Goal: Task Accomplishment & Management: Manage account settings

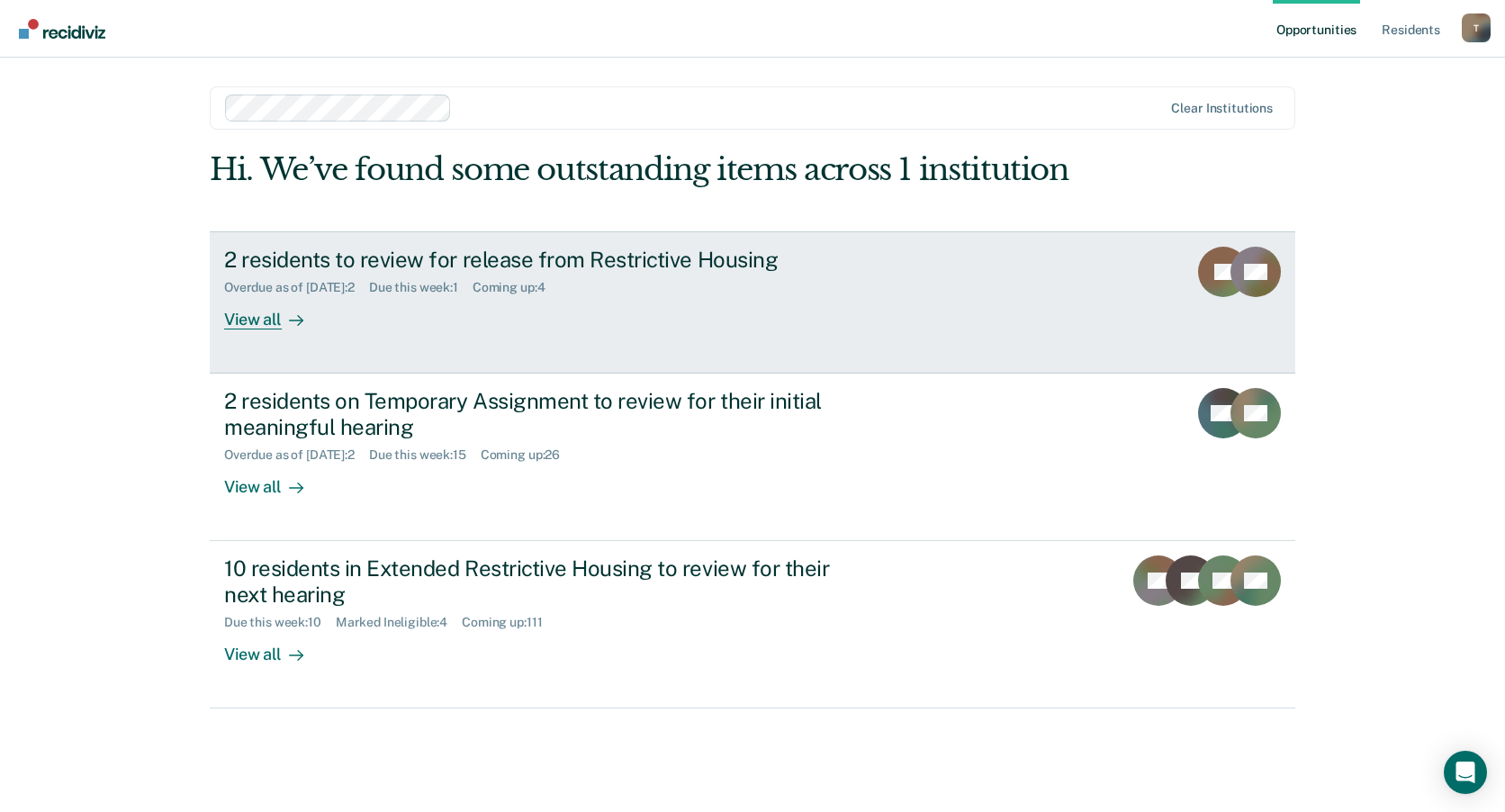
click at [373, 259] on div "2 residents to review for release from Restrictive Housing" at bounding box center [540, 260] width 632 height 26
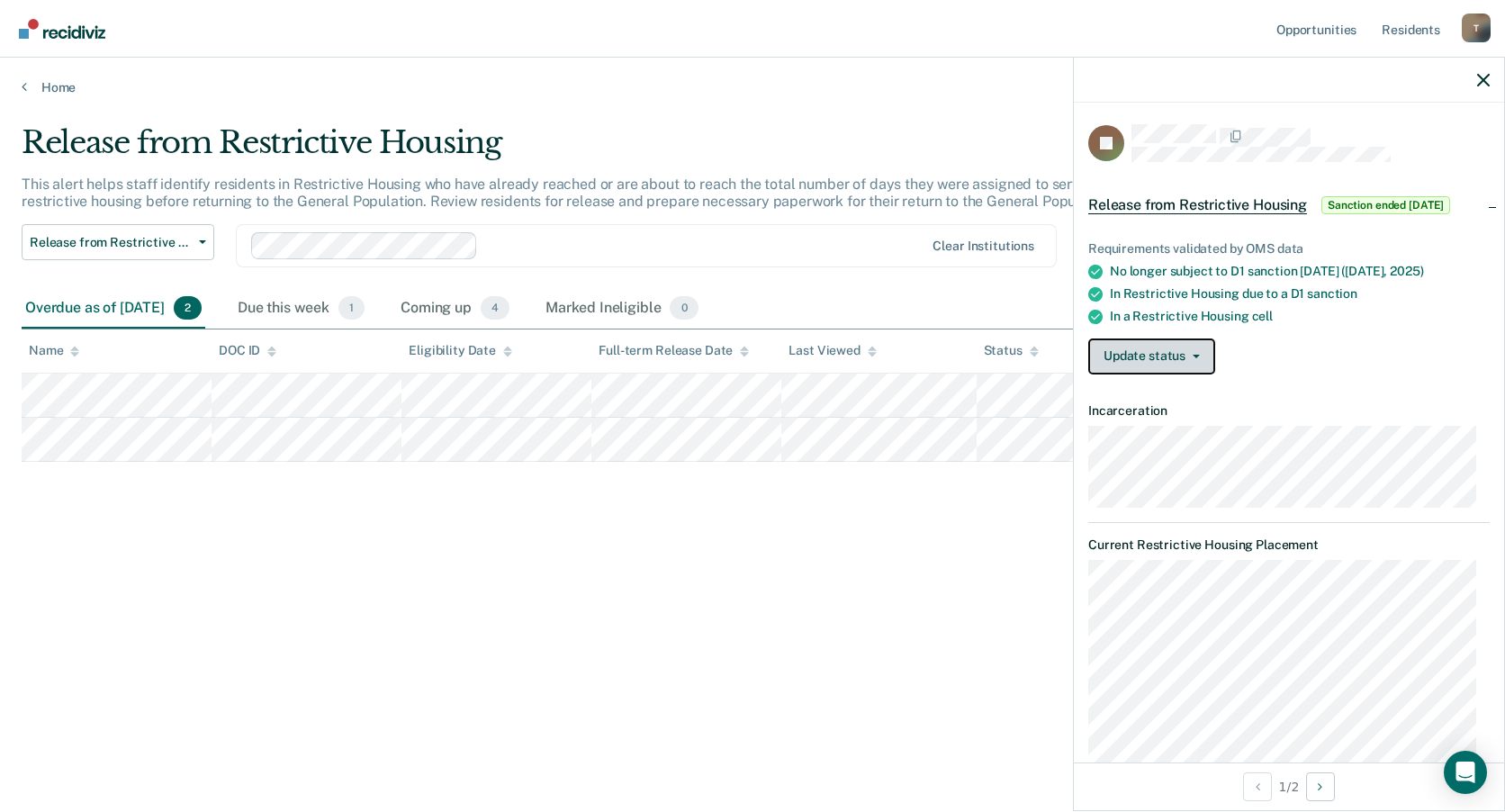
click at [1183, 350] on button "Update status" at bounding box center [1151, 356] width 127 height 36
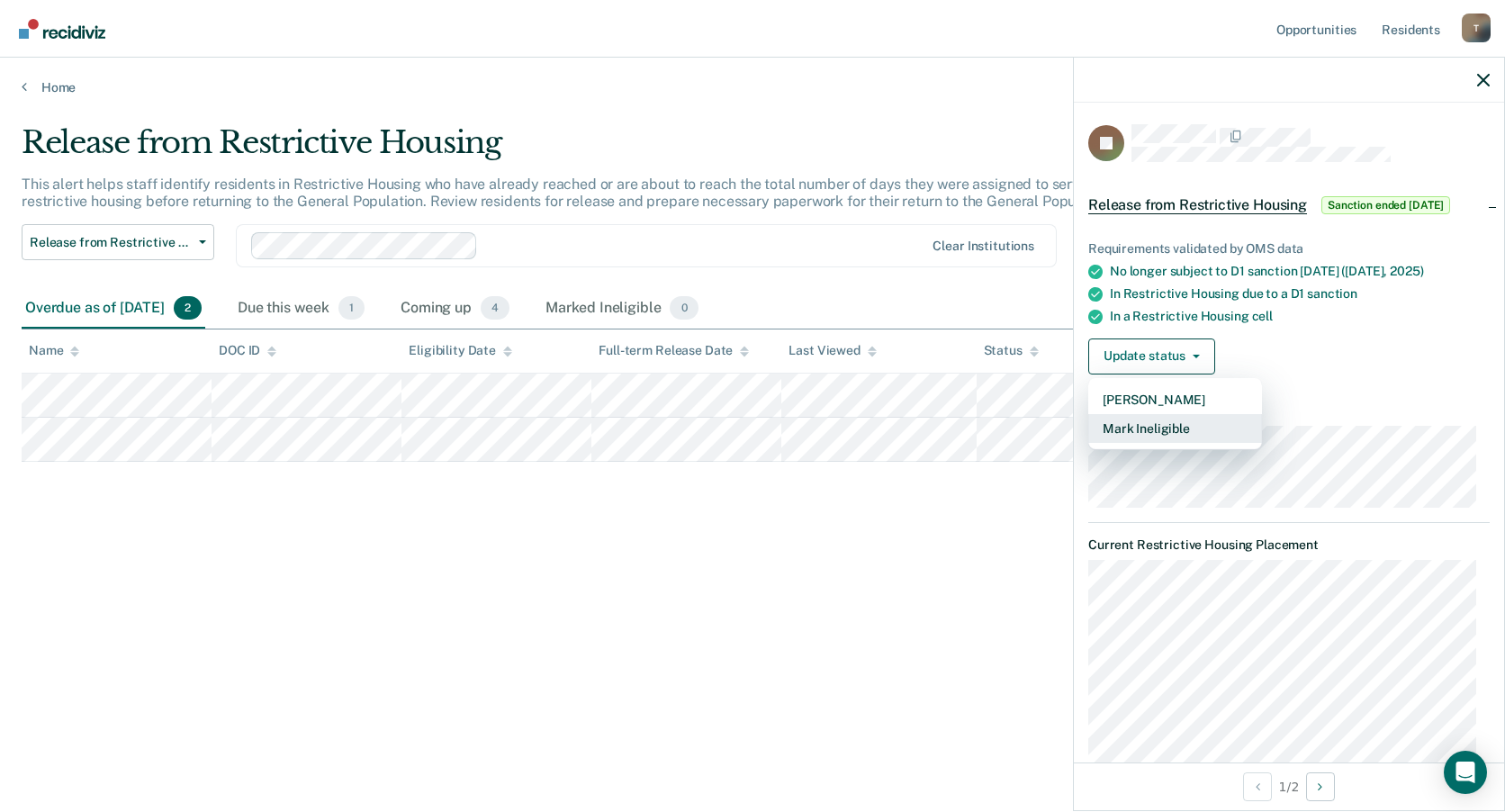
click at [1151, 422] on button "Mark Ineligible" at bounding box center [1175, 428] width 173 height 29
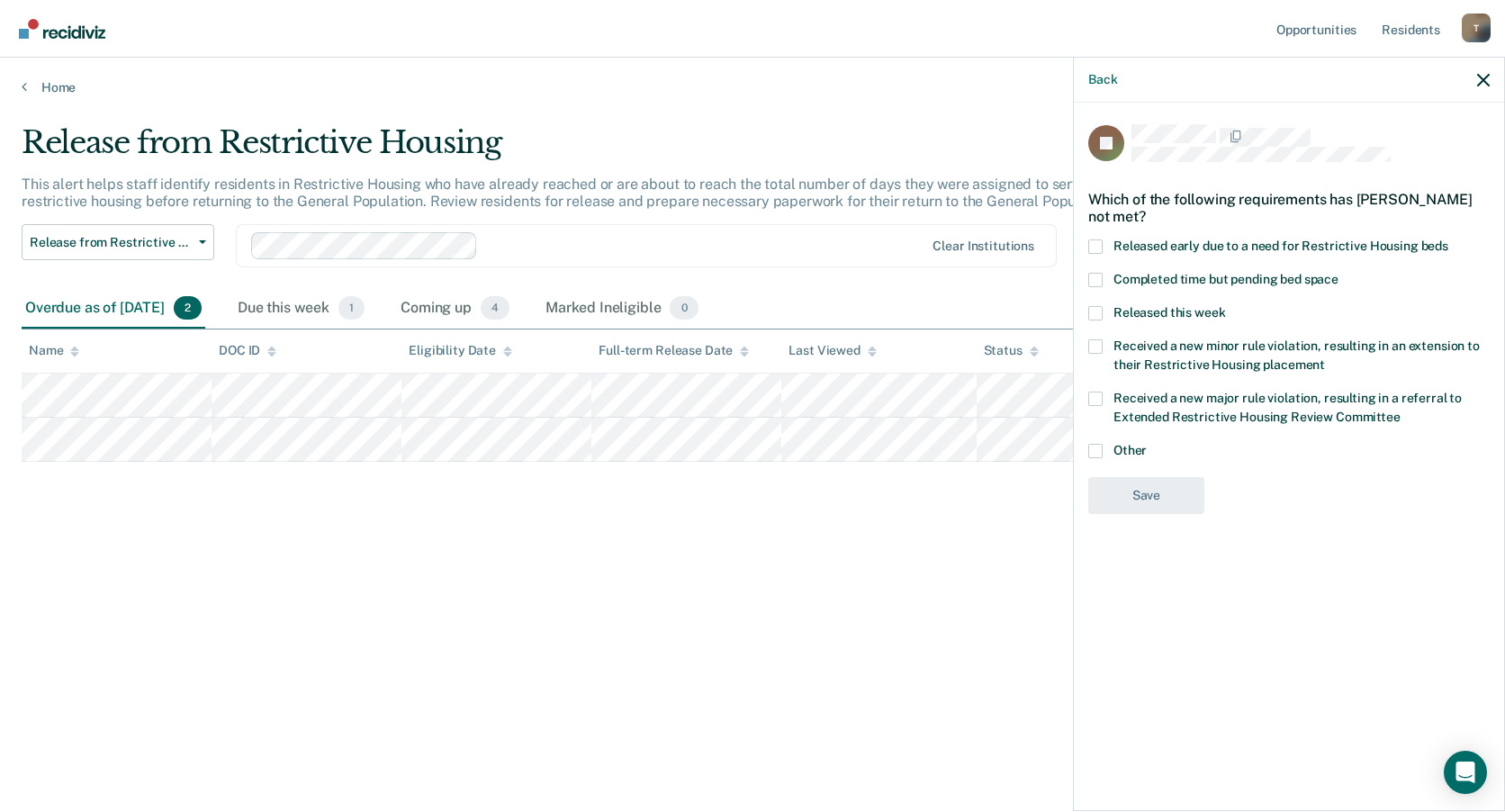
click at [1097, 446] on span at bounding box center [1095, 451] width 15 height 15
click at [1146, 444] on input "Other" at bounding box center [1146, 444] width 0 height 0
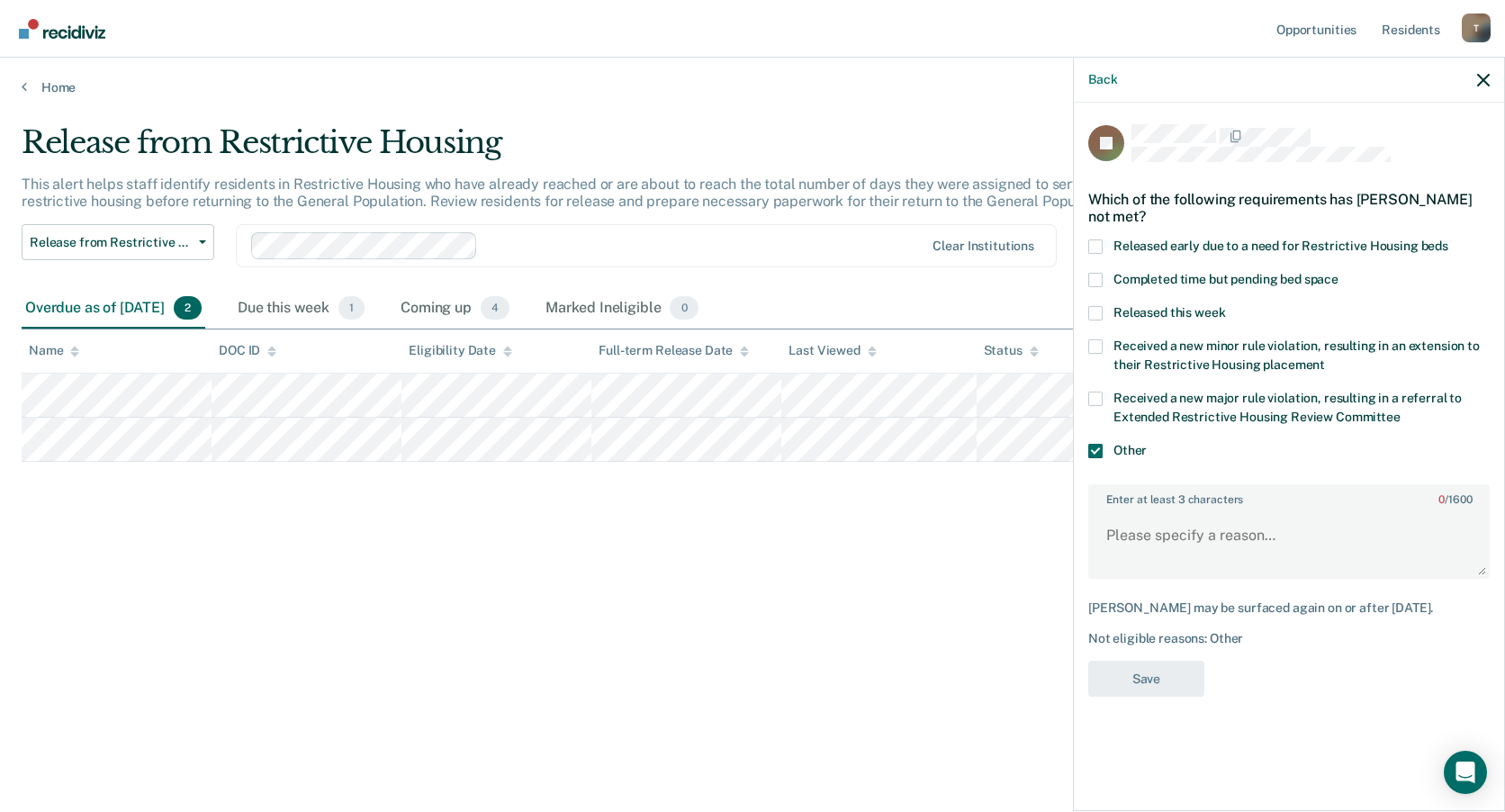
click at [1097, 446] on span at bounding box center [1095, 451] width 15 height 15
click at [1146, 444] on input "Other" at bounding box center [1146, 444] width 0 height 0
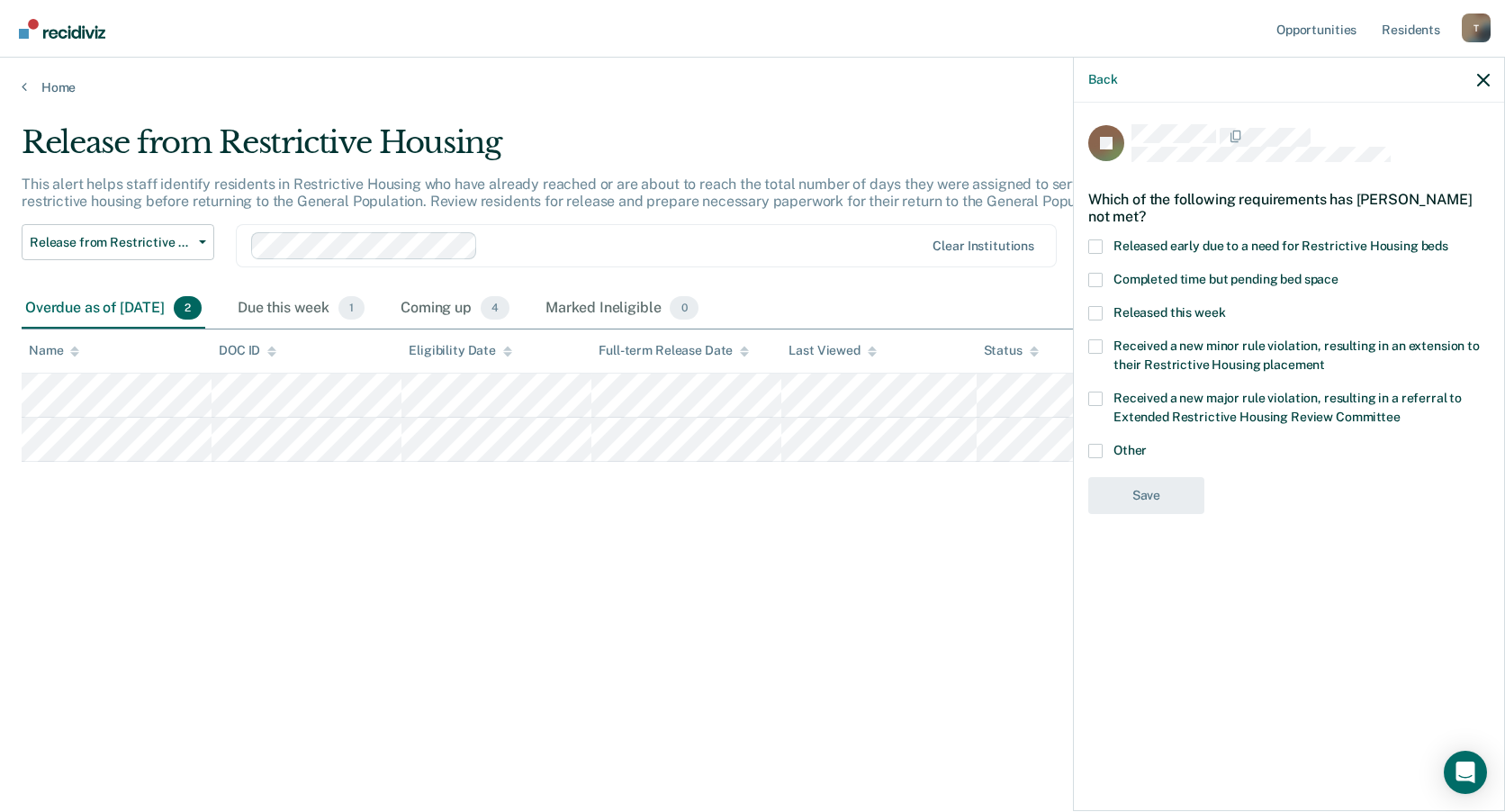
click at [1098, 449] on span at bounding box center [1095, 451] width 15 height 15
click at [1146, 444] on input "Other" at bounding box center [1146, 444] width 0 height 0
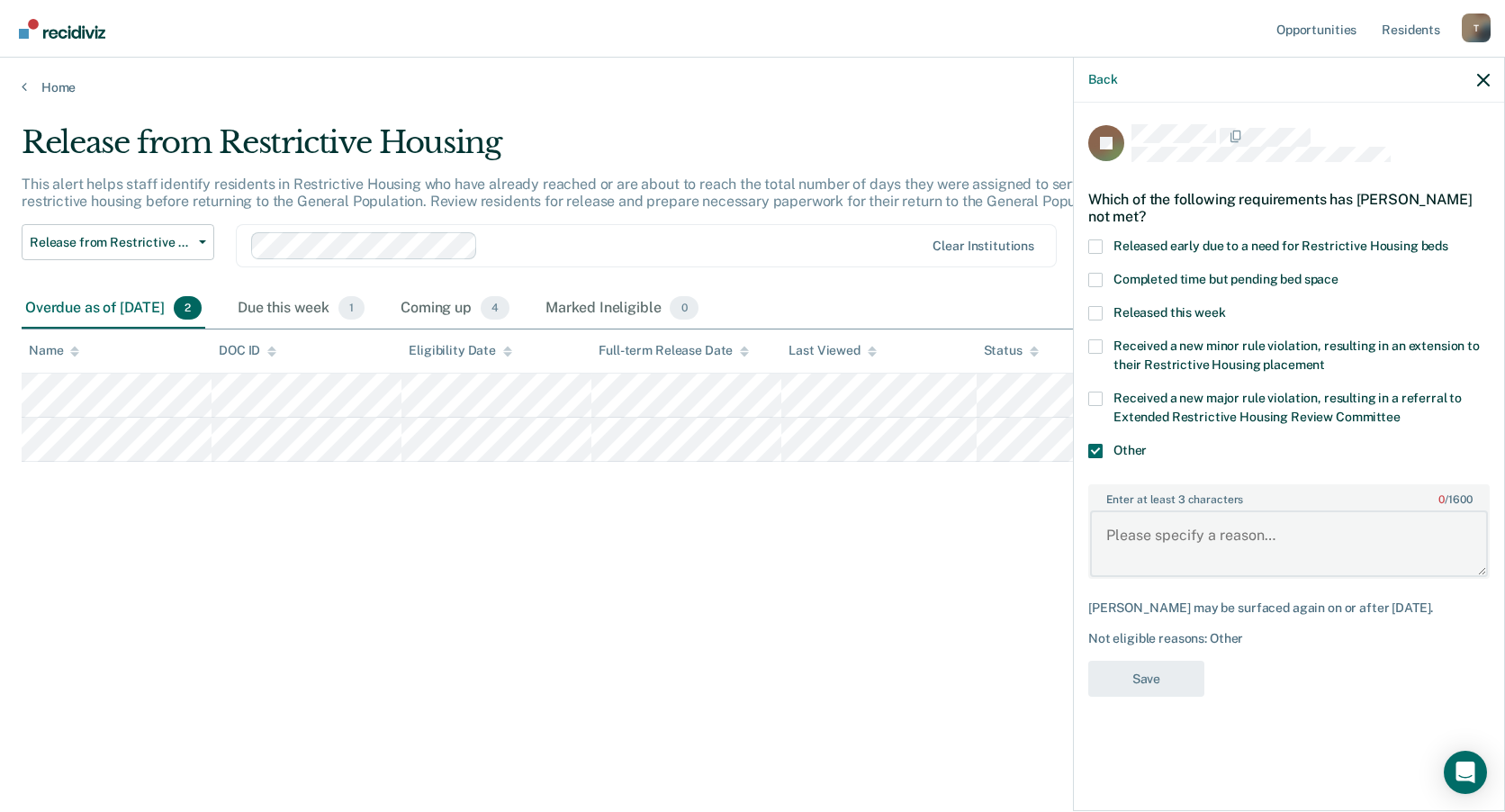
click at [1185, 535] on textarea "Enter at least 3 characters 0 / 1600" at bounding box center [1289, 544] width 398 height 67
type textarea "f"
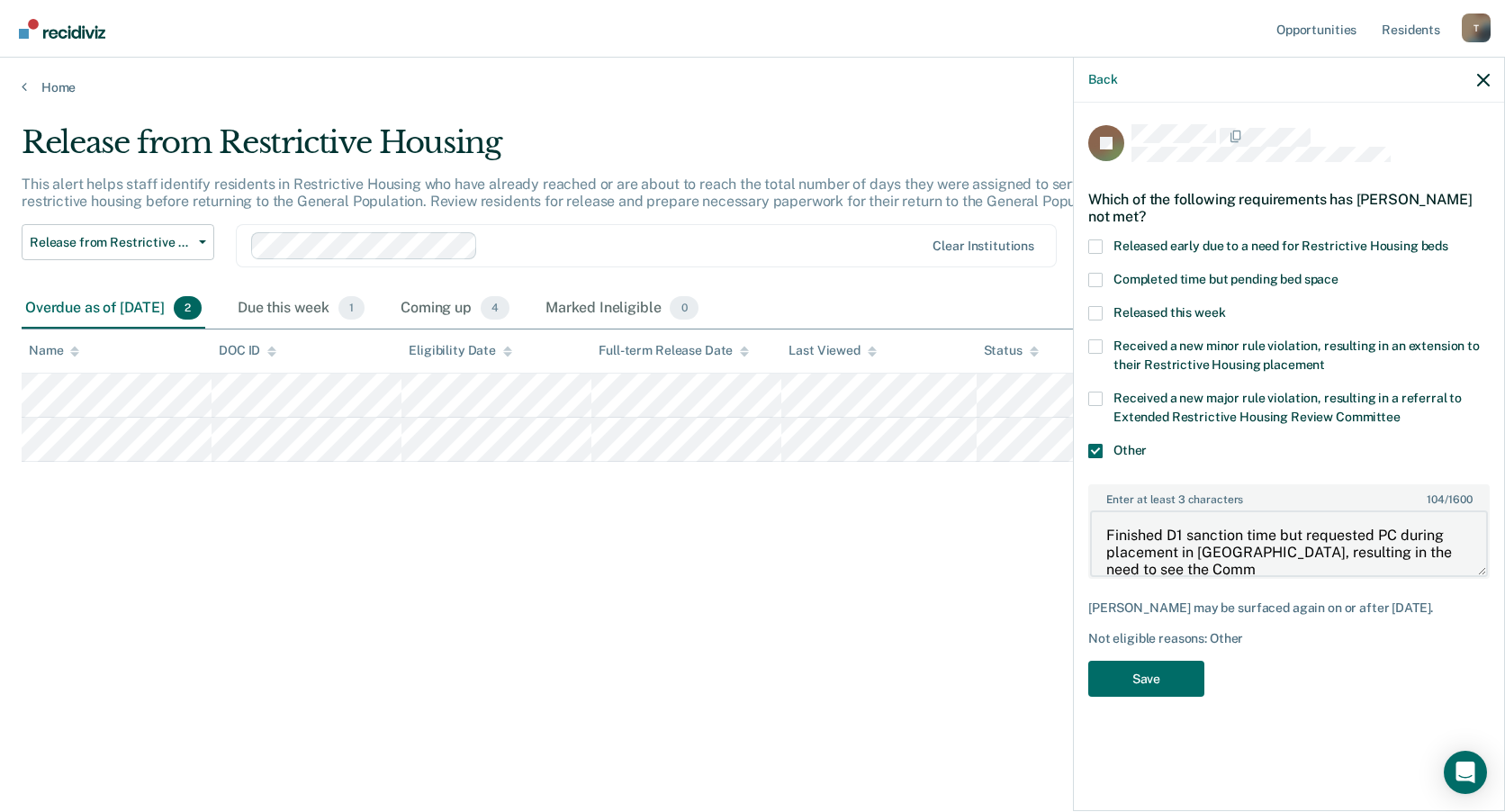
scroll to position [3, 0]
type textarea "Finished D1 sanction time but requested PC during placement in [GEOGRAPHIC_DATA…"
click at [1159, 678] on button "Save" at bounding box center [1146, 679] width 116 height 37
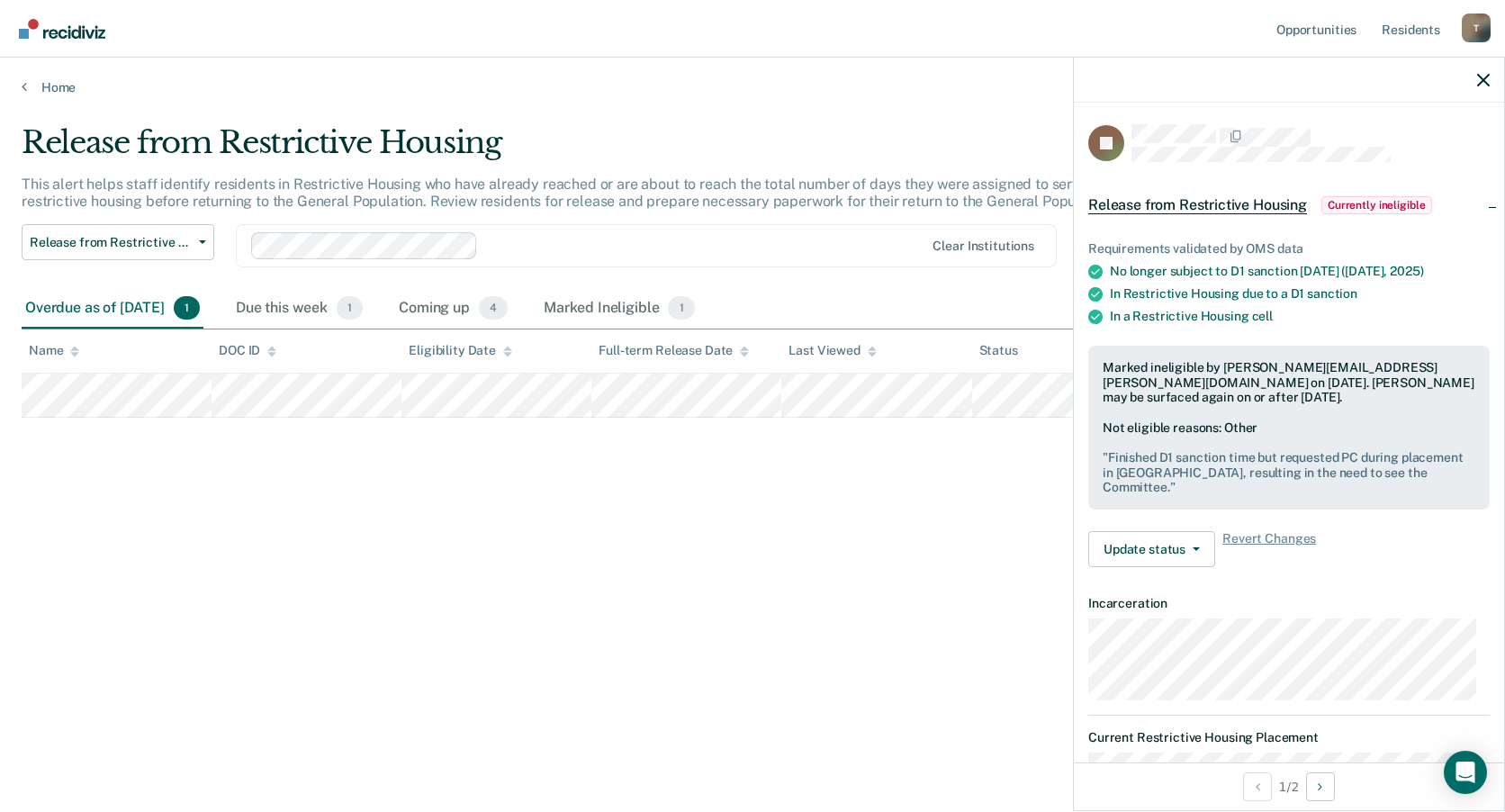
click at [1016, 652] on div "Release from Restrictive Housing This alert helps staff identify residents in R…" at bounding box center [752, 400] width 1462 height 552
click at [1134, 538] on button "Update status" at bounding box center [1151, 548] width 127 height 36
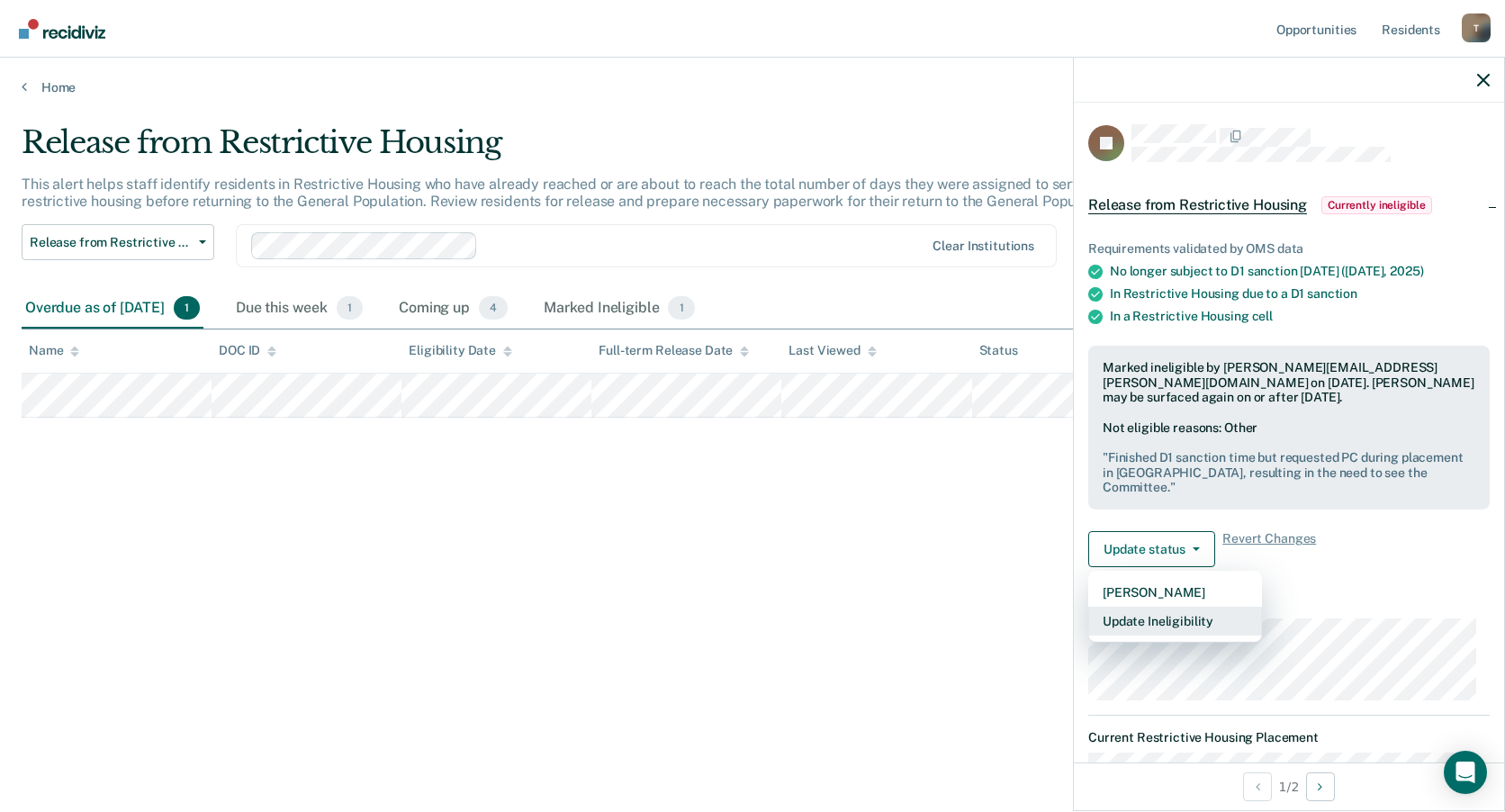
click at [1144, 607] on button "Update Ineligibility" at bounding box center [1175, 621] width 173 height 29
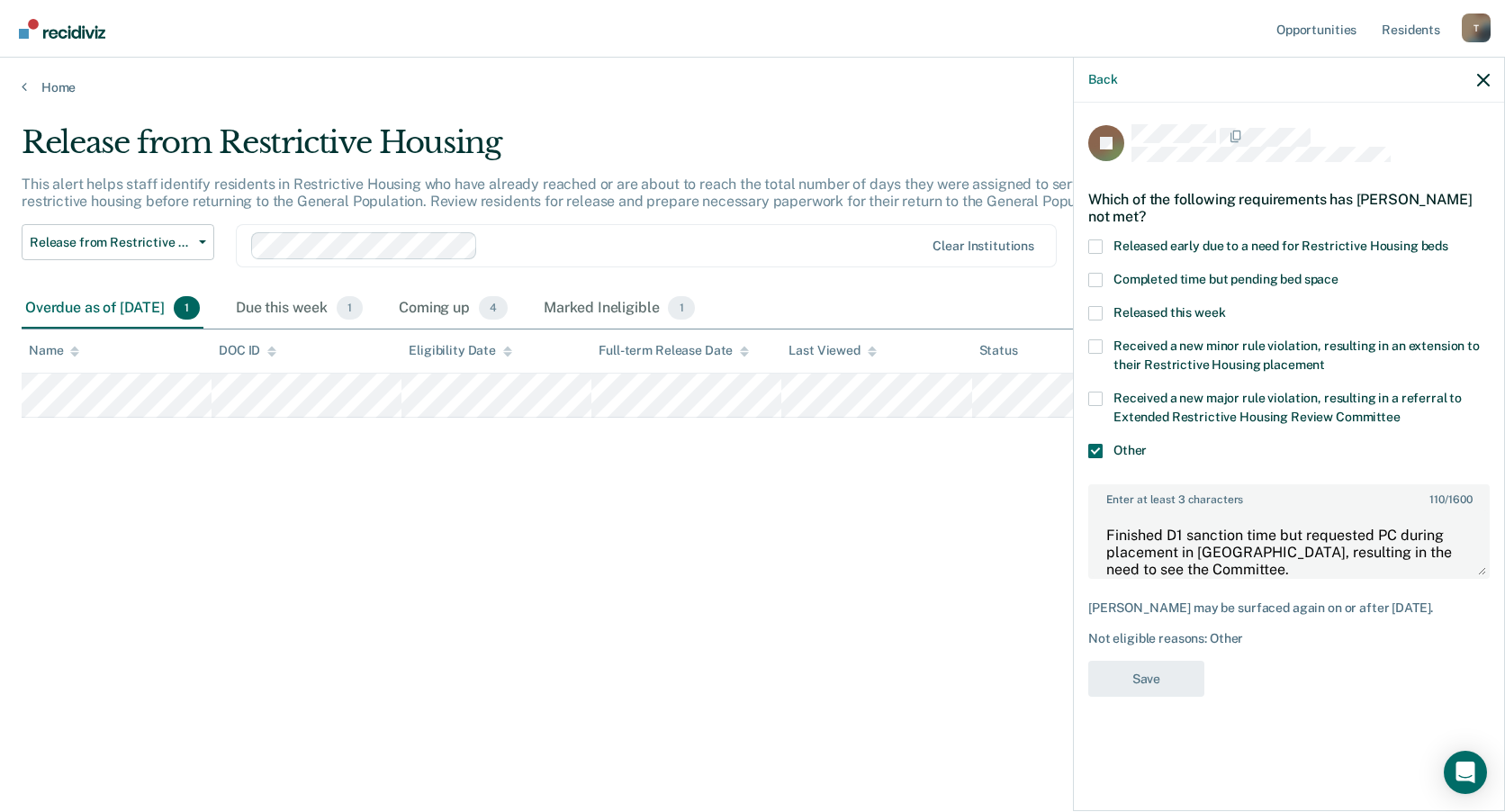
click at [905, 581] on div "Release from Restrictive Housing This alert helps staff identify residents in R…" at bounding box center [752, 400] width 1462 height 552
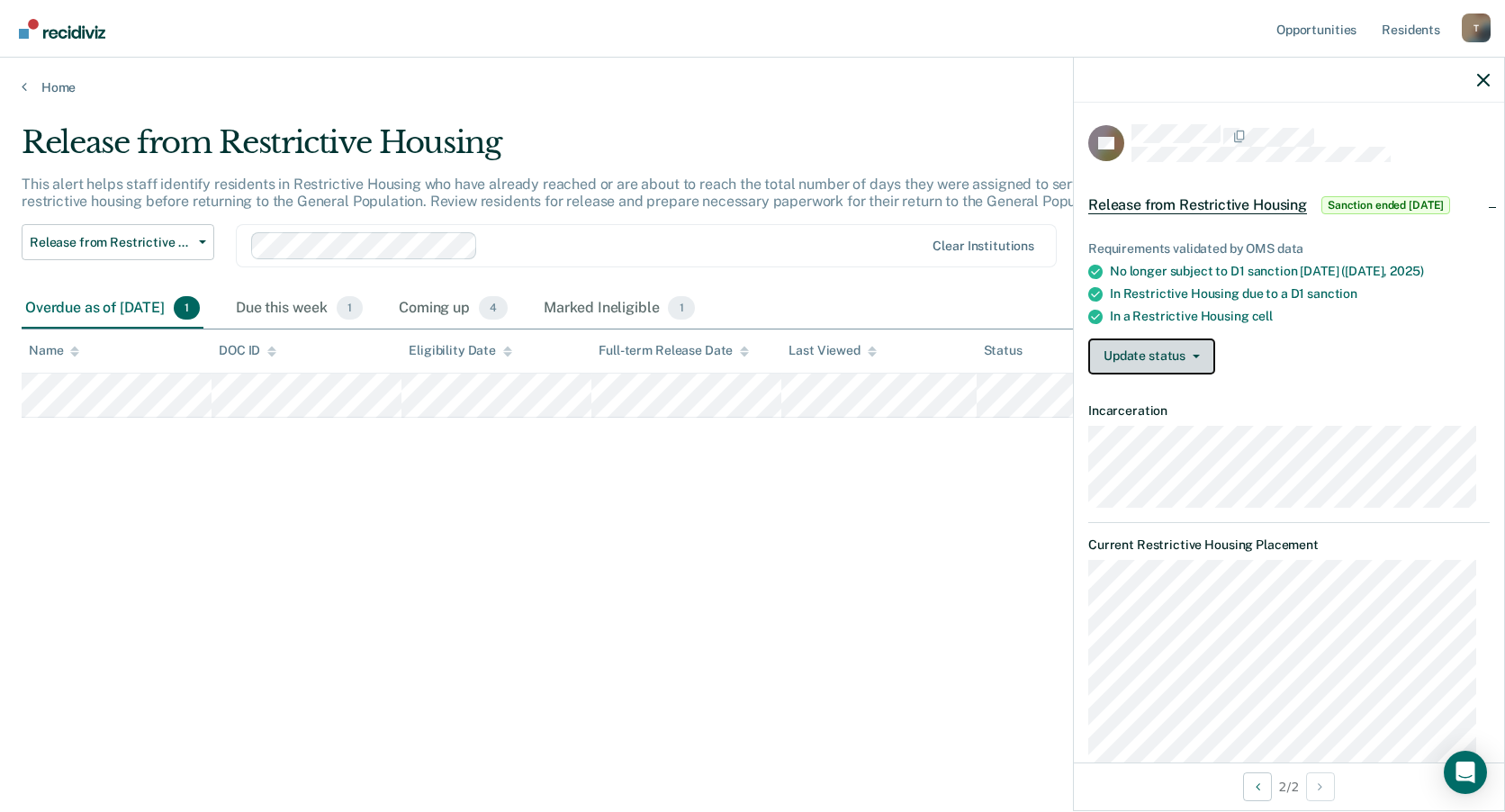
click at [1151, 354] on button "Update status" at bounding box center [1151, 356] width 127 height 36
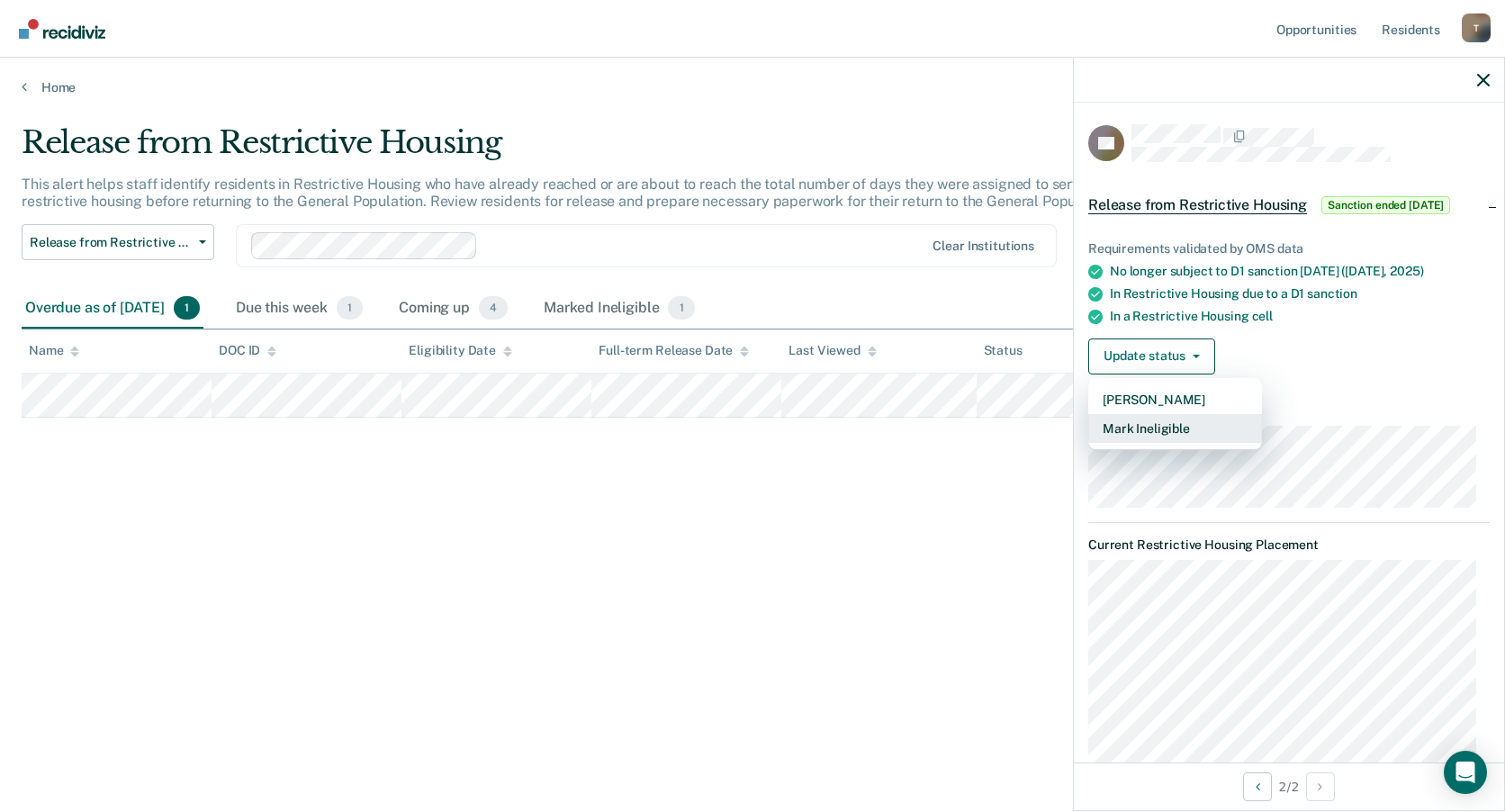
click at [1148, 427] on button "Mark Ineligible" at bounding box center [1175, 428] width 173 height 29
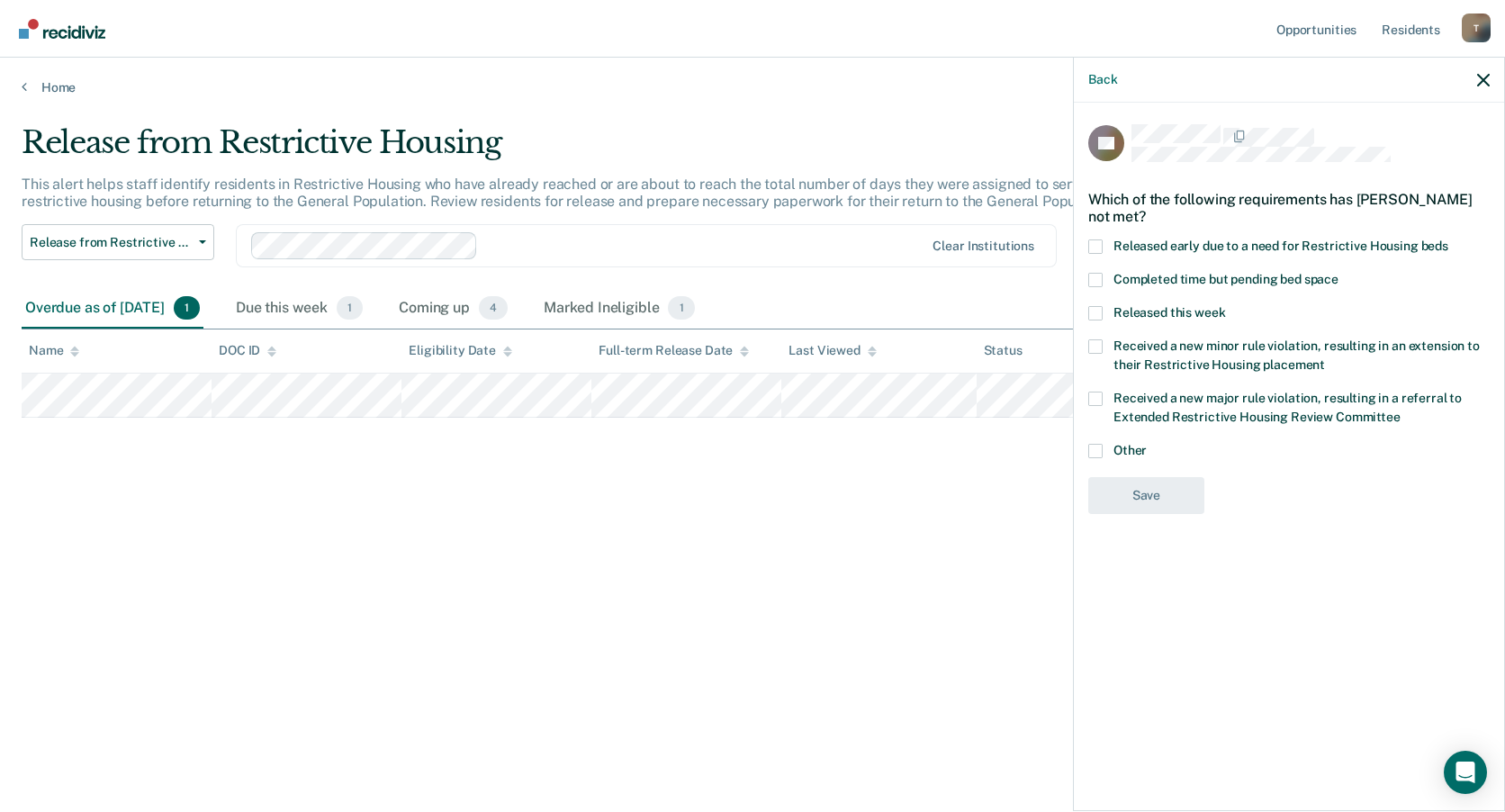
click at [1095, 450] on span at bounding box center [1095, 451] width 15 height 15
click at [1146, 444] on input "Other" at bounding box center [1146, 444] width 0 height 0
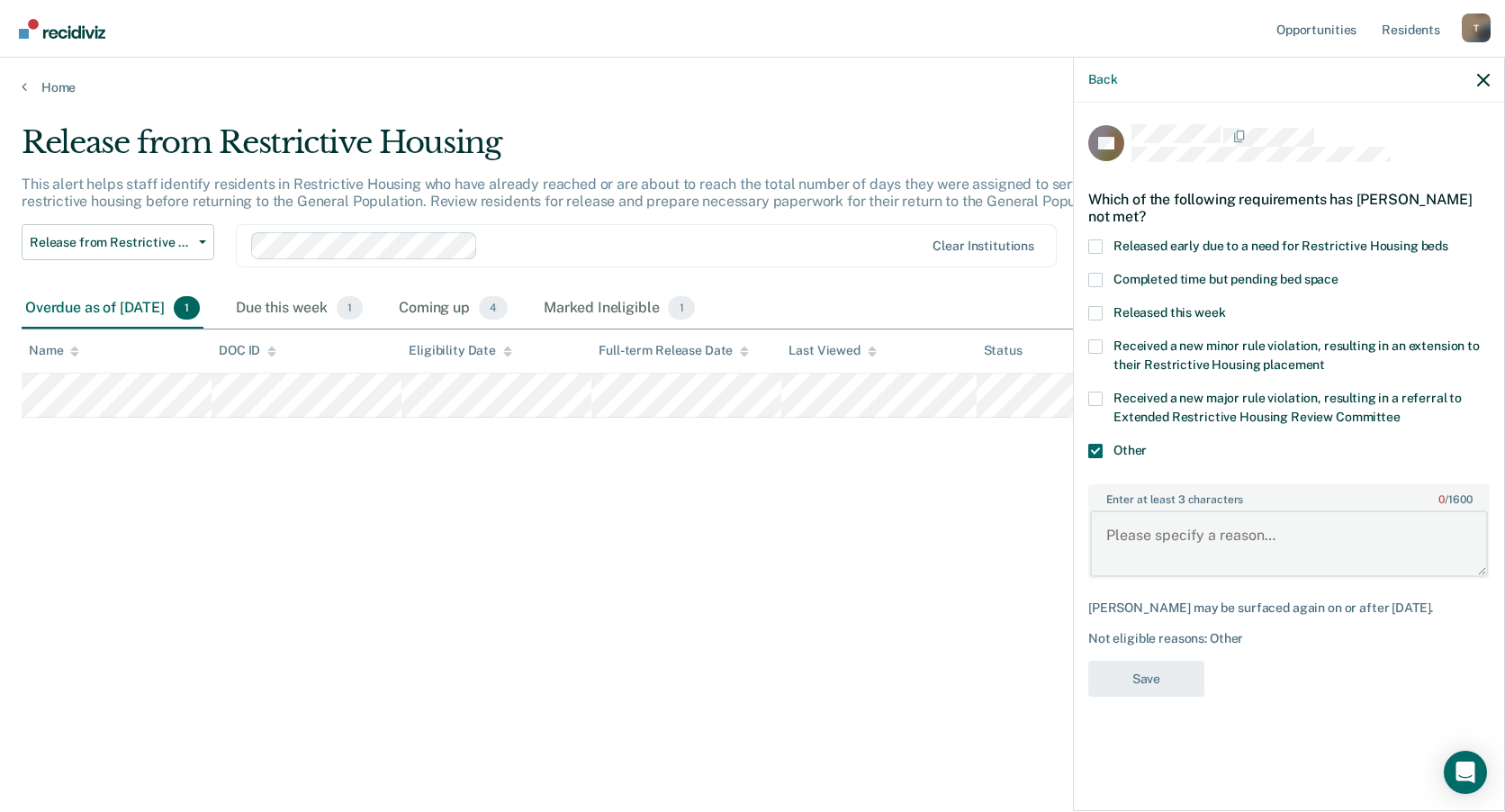
click at [1133, 527] on textarea "Enter at least 3 characters 0 / 1600" at bounding box center [1289, 544] width 398 height 67
type textarea "o"
type textarea "Offender finished D1 sanction time, but was also referred to ERH Committe."
click at [1147, 675] on button "Save" at bounding box center [1146, 679] width 116 height 37
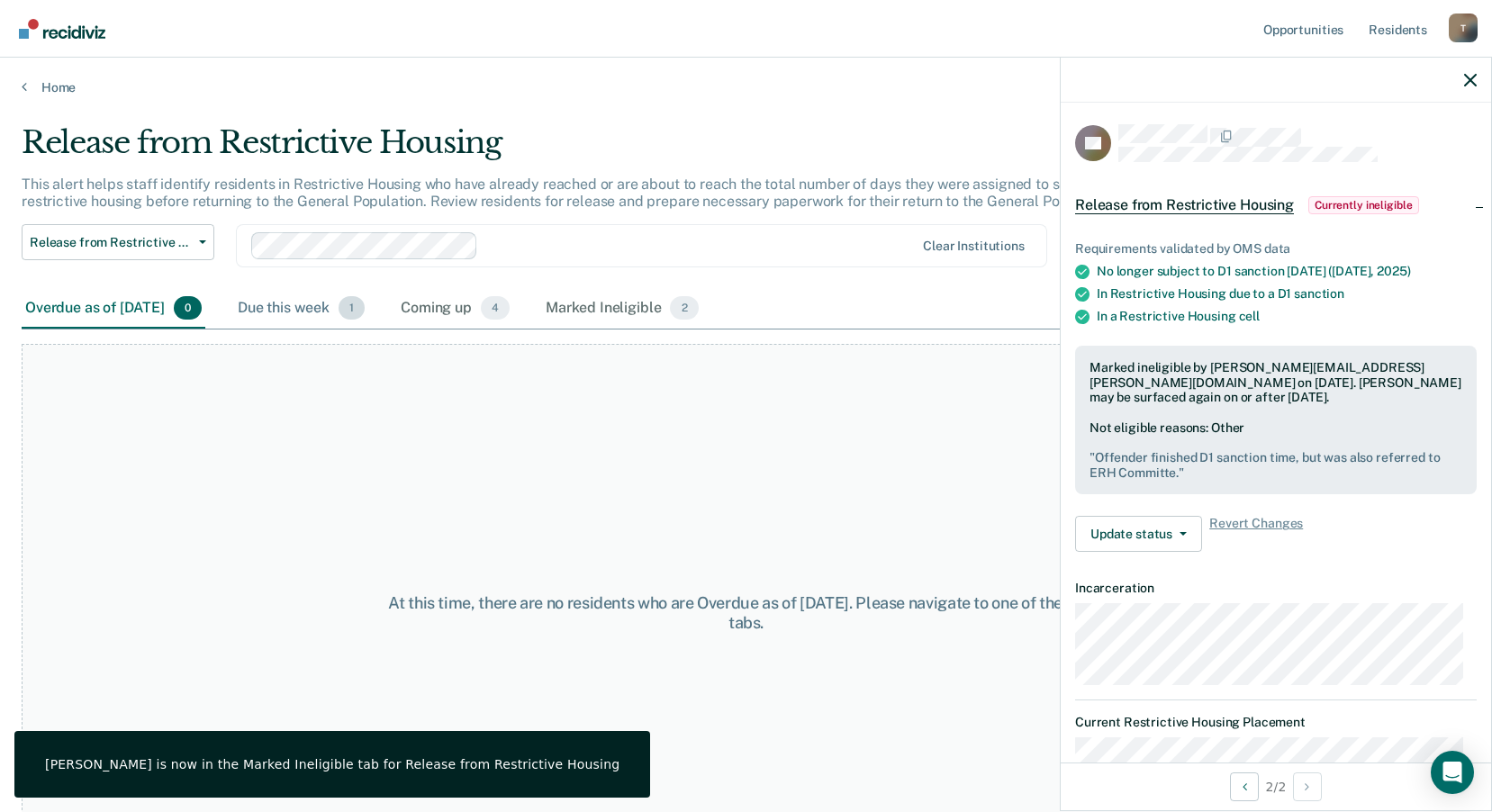
click at [329, 303] on div "Due this week 1" at bounding box center [302, 308] width 134 height 40
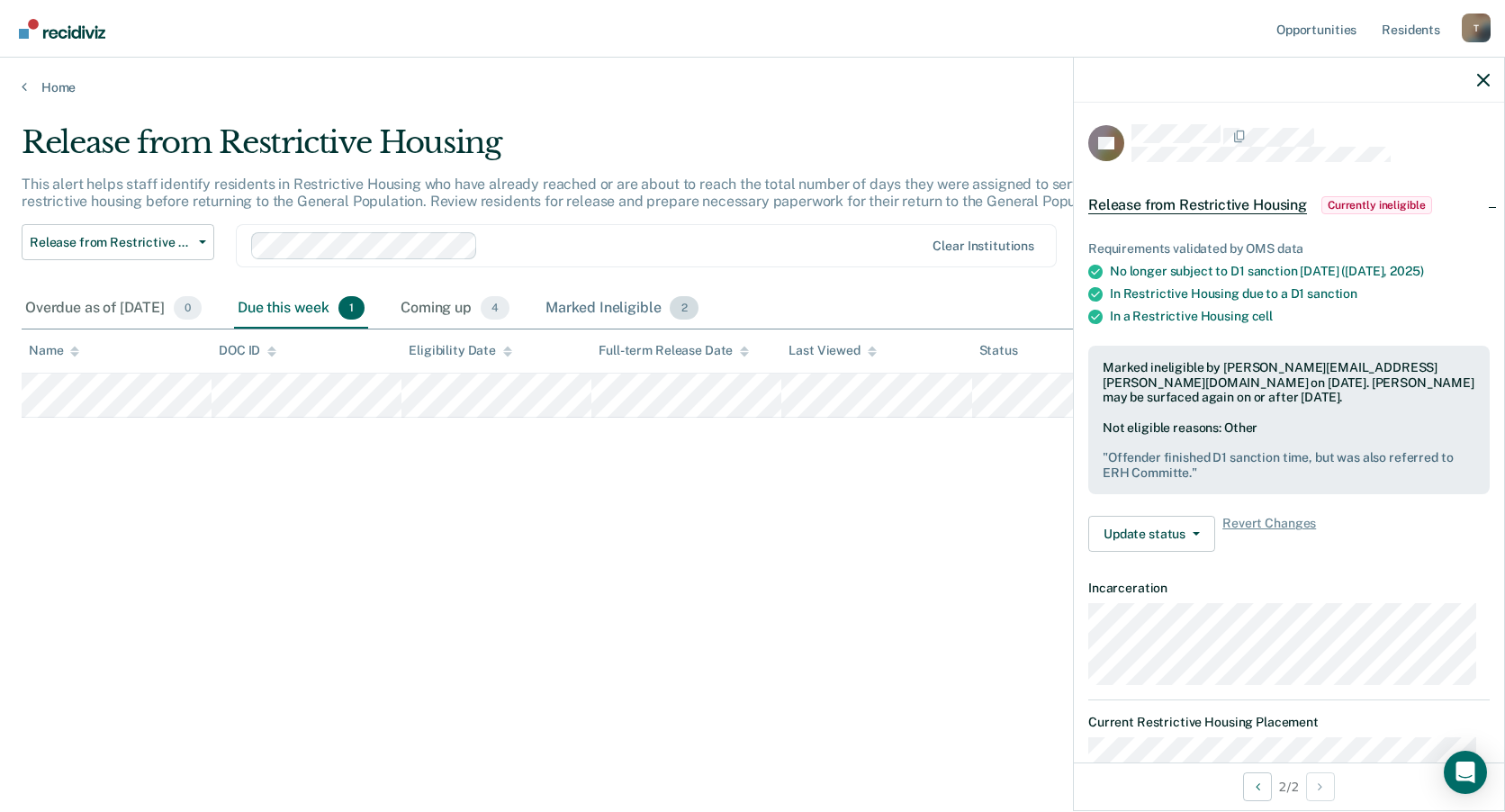
click at [636, 307] on div "Marked Ineligible 2" at bounding box center [621, 308] width 160 height 40
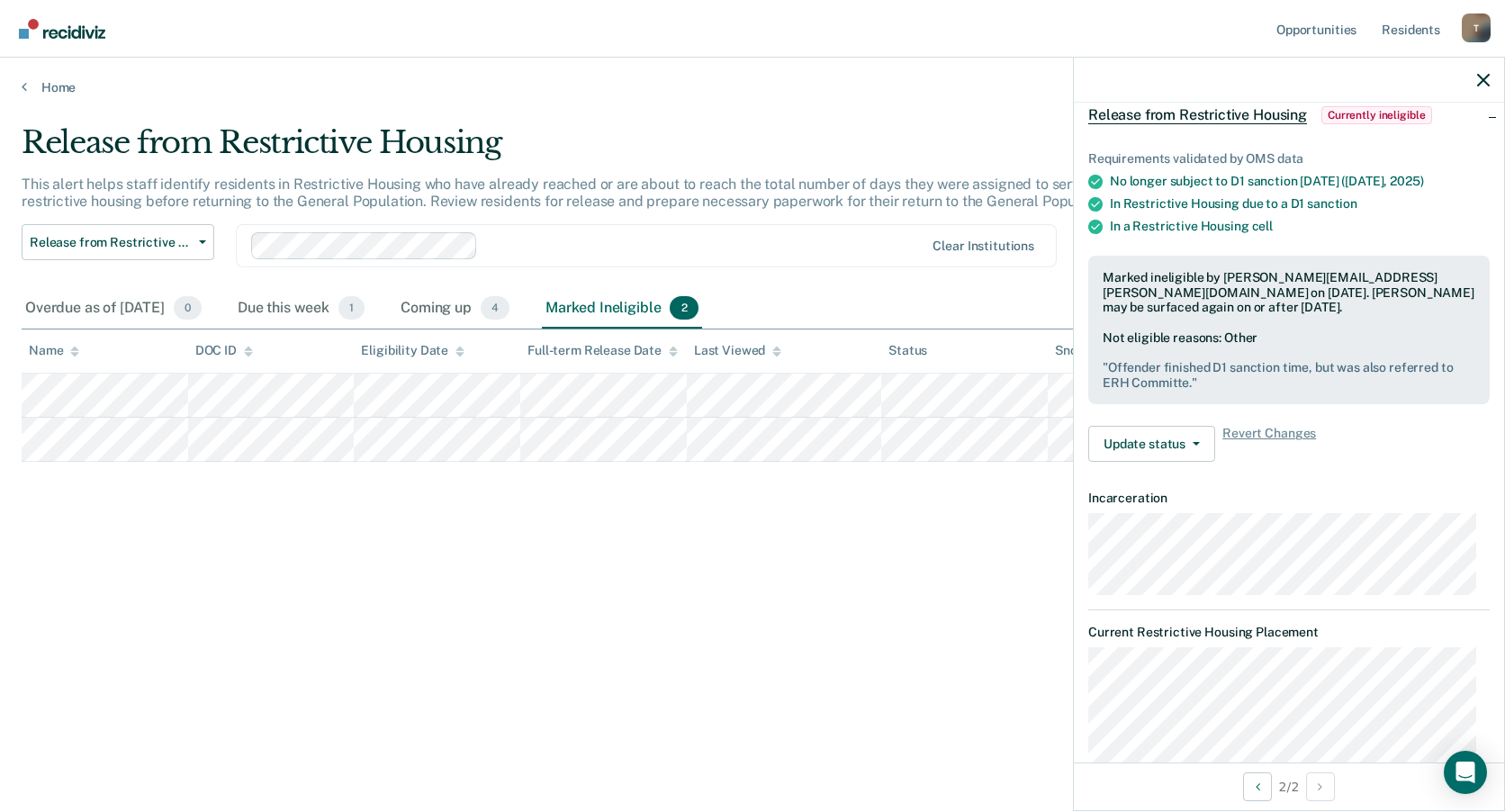
scroll to position [0, 0]
